Goal: Task Accomplishment & Management: Use online tool/utility

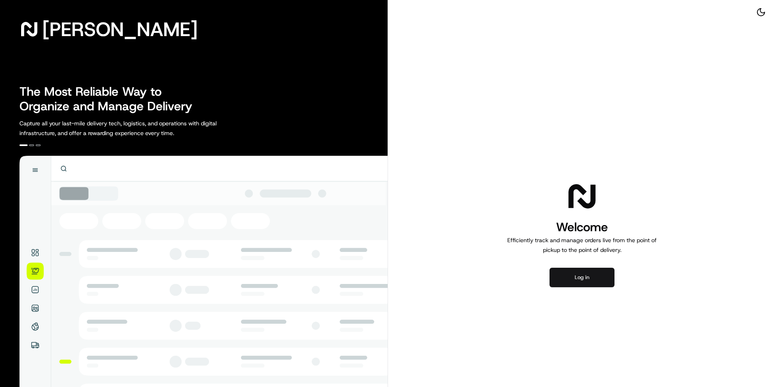
click at [605, 275] on body "[PERSON_NAME] The Most Reliable Way to Organize and Manage Delivery Capture all…" at bounding box center [388, 193] width 776 height 387
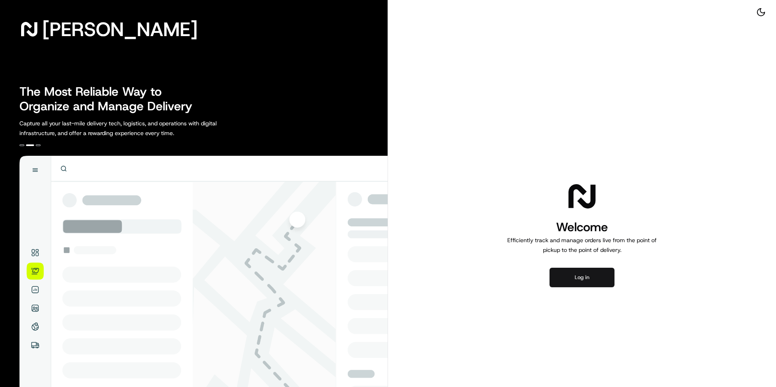
click at [574, 274] on button "Log in" at bounding box center [582, 277] width 65 height 19
click at [601, 280] on button "Log in" at bounding box center [582, 277] width 65 height 19
